Goal: Find specific page/section: Find specific page/section

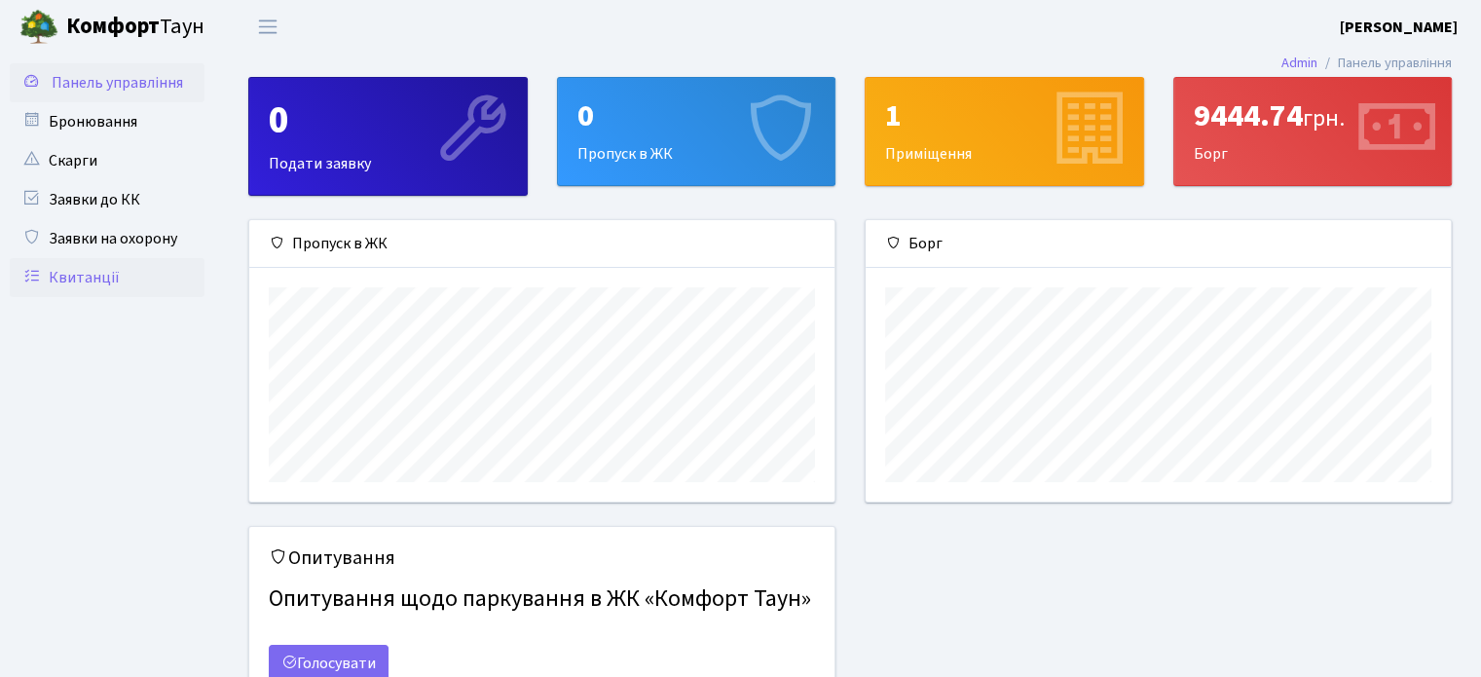
scroll to position [280, 584]
click at [100, 279] on link "Квитанції" at bounding box center [107, 277] width 195 height 39
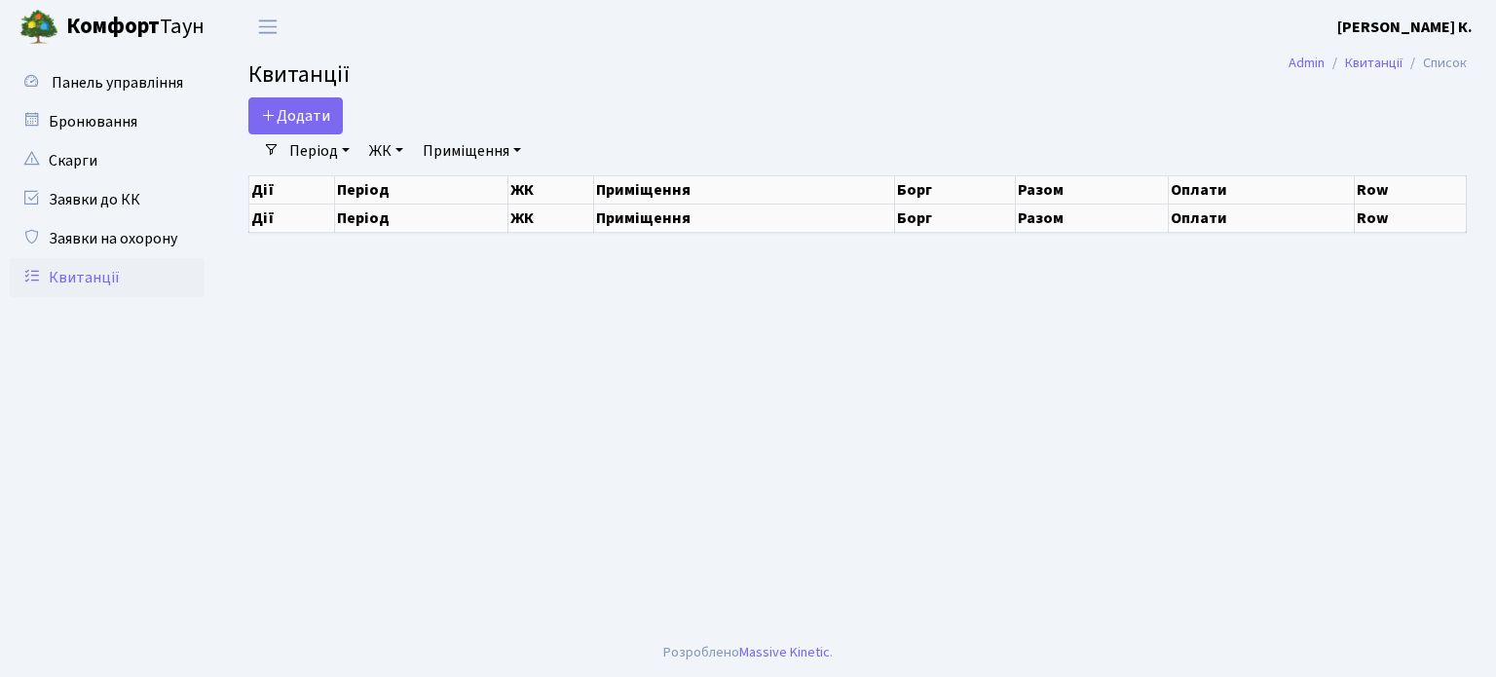
select select "25"
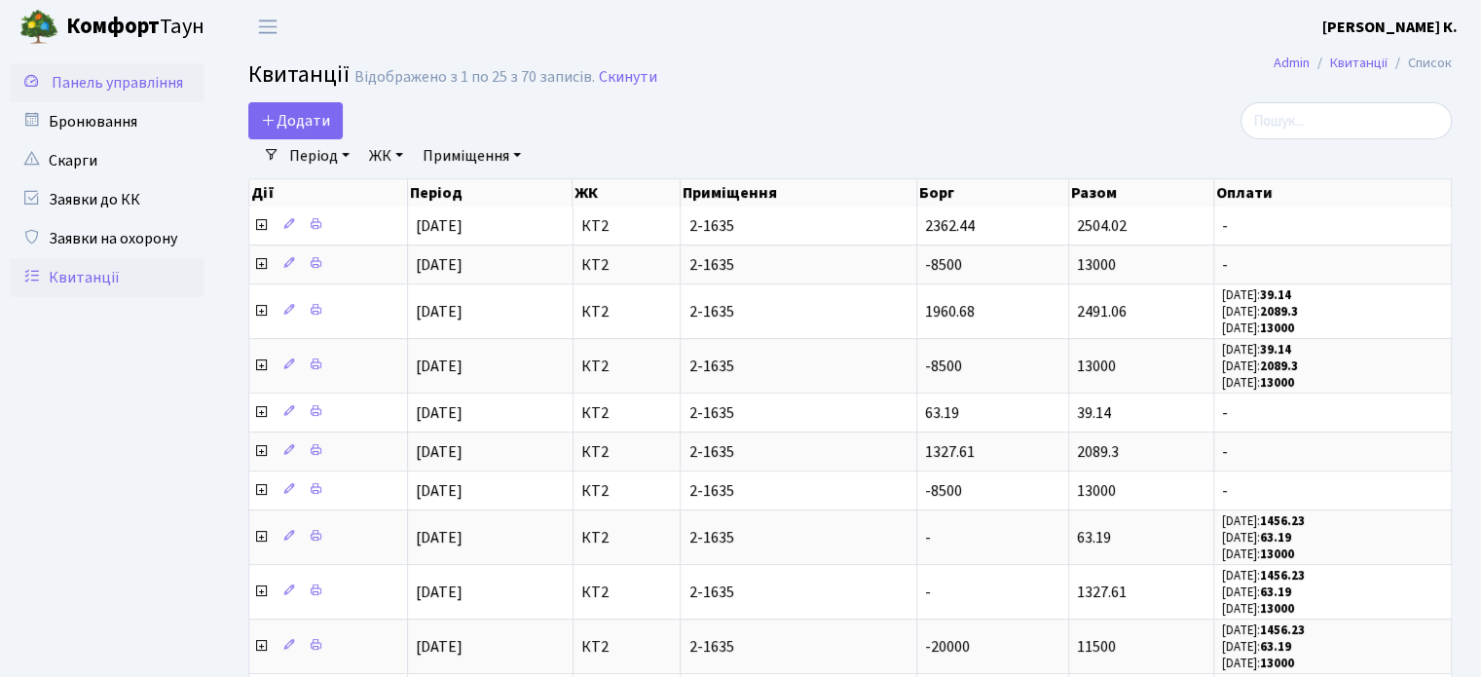
click at [108, 93] on link "Панель управління" at bounding box center [107, 82] width 195 height 39
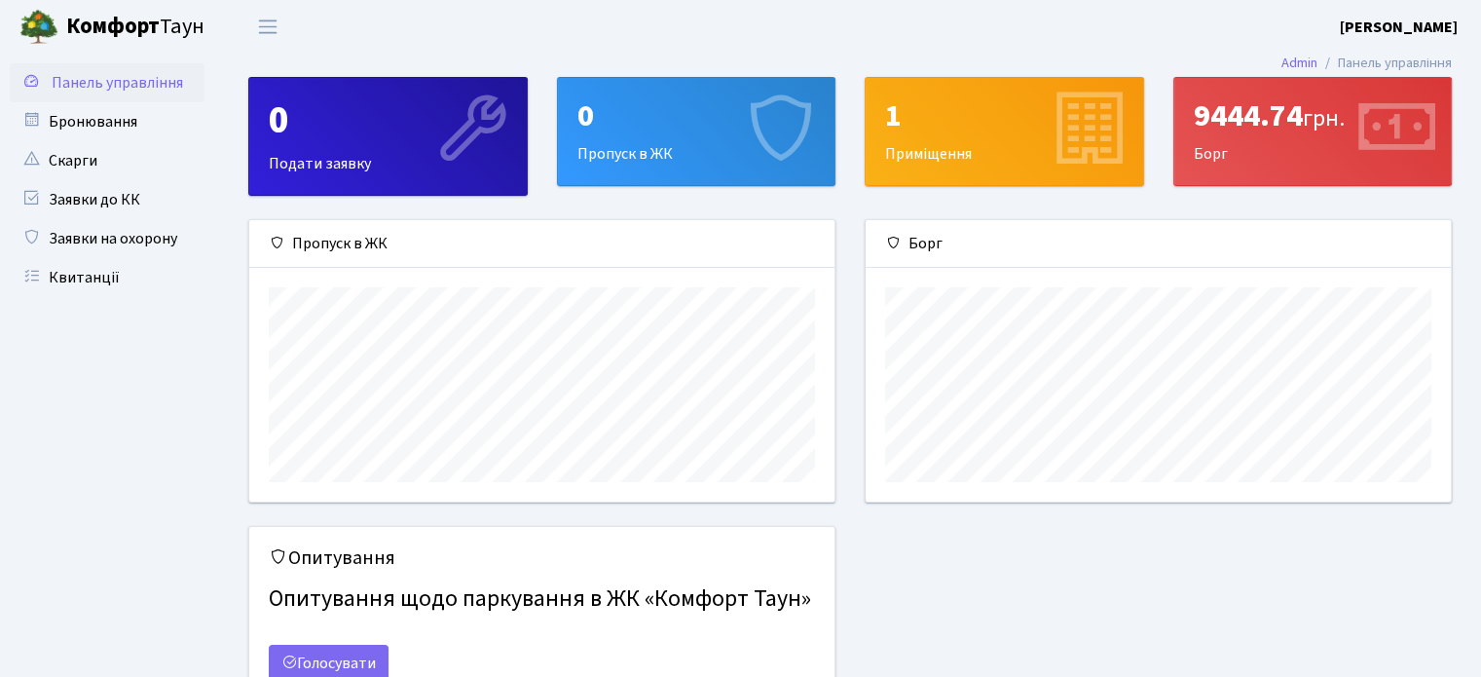
scroll to position [280, 584]
click at [93, 272] on link "Квитанції" at bounding box center [107, 277] width 195 height 39
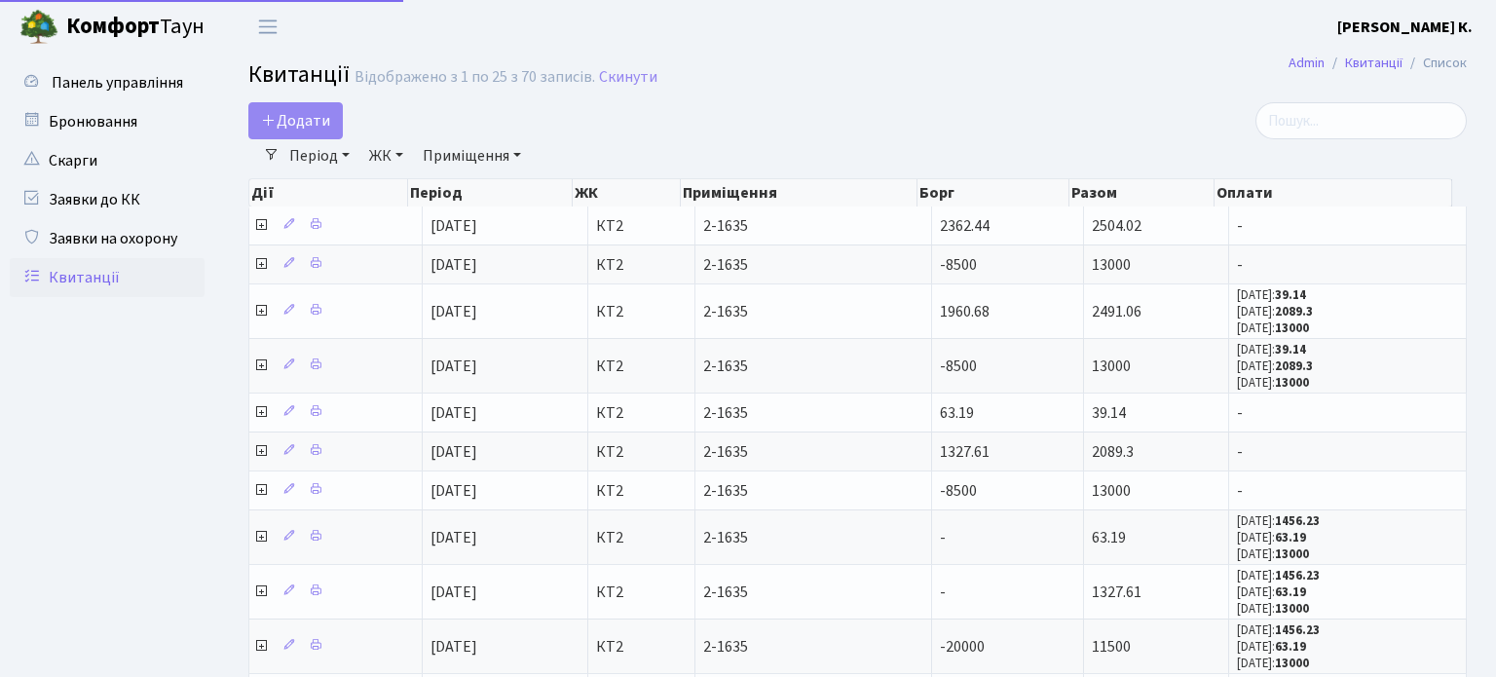
select select "25"
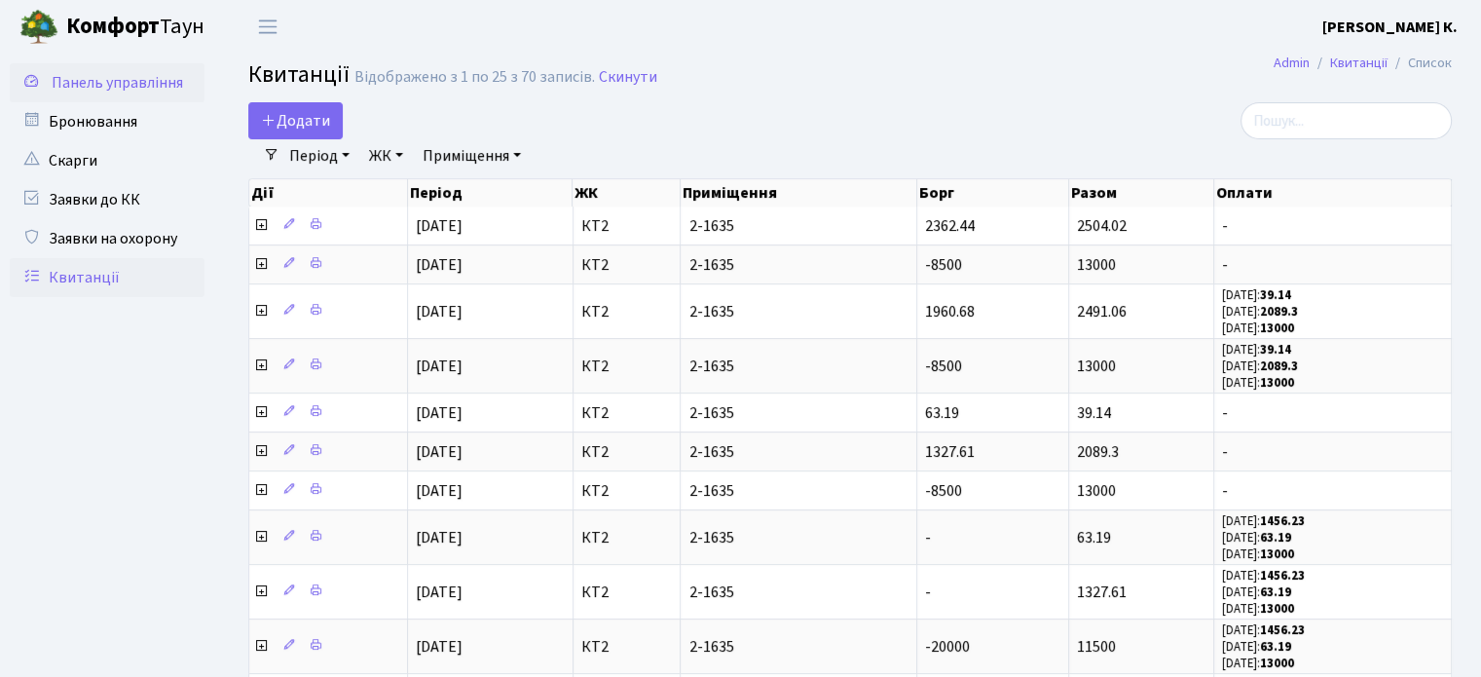
click at [86, 89] on span "Панель управління" at bounding box center [117, 82] width 131 height 21
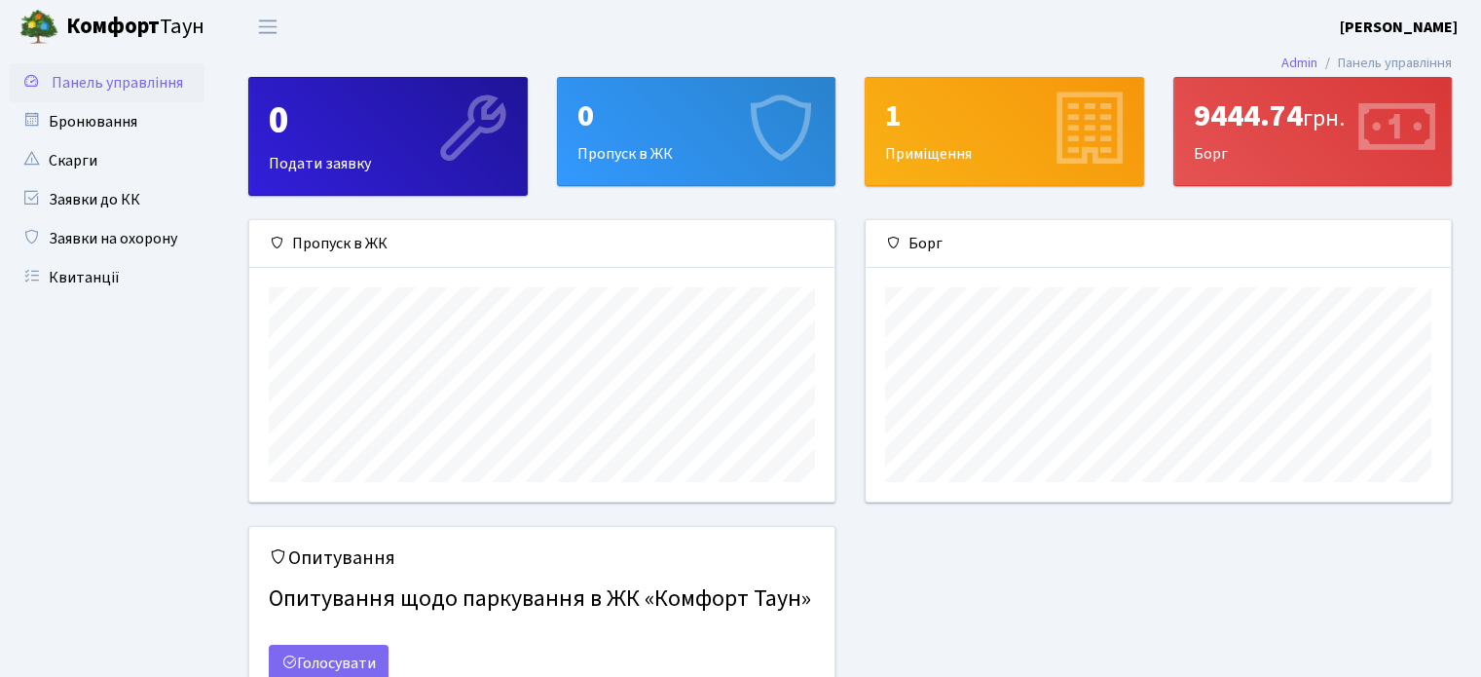
scroll to position [280, 584]
click at [123, 277] on link "Квитанції" at bounding box center [107, 277] width 195 height 39
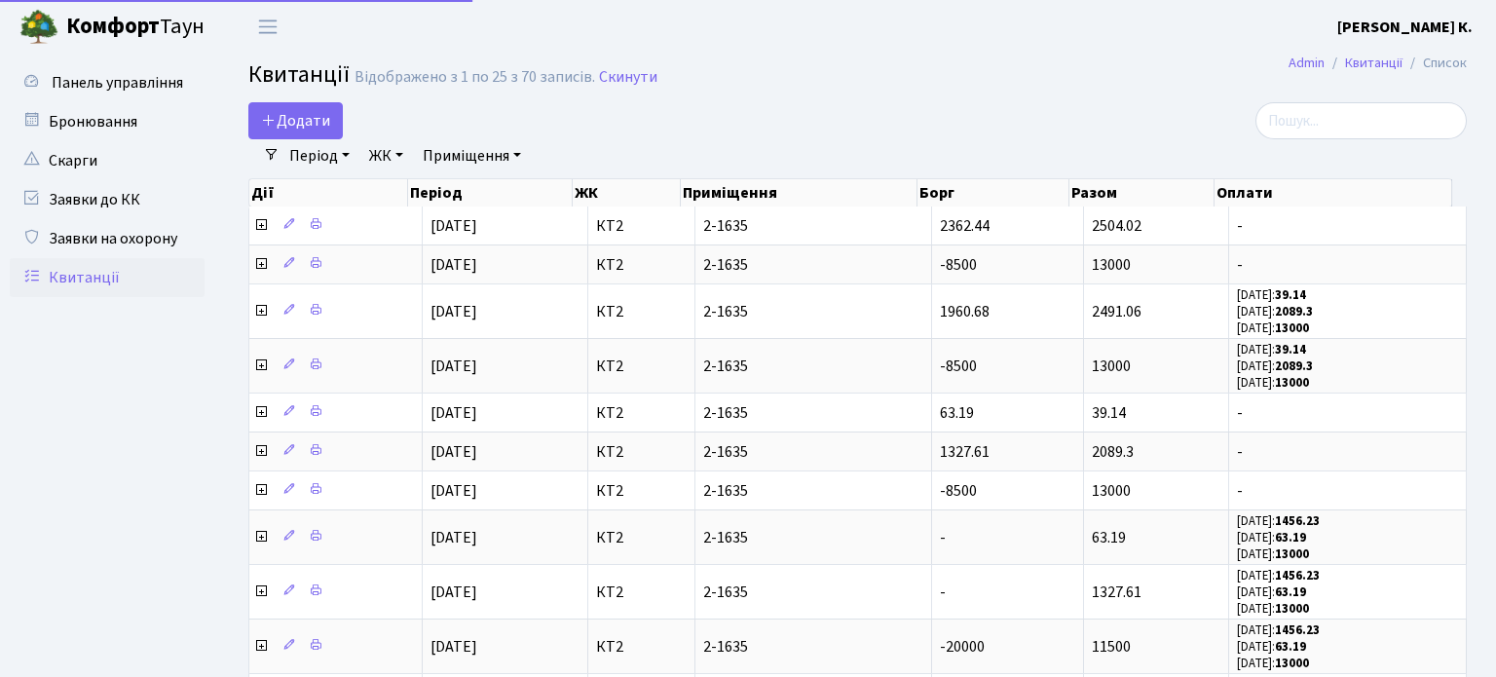
select select "25"
